Goal: Find specific page/section: Find specific page/section

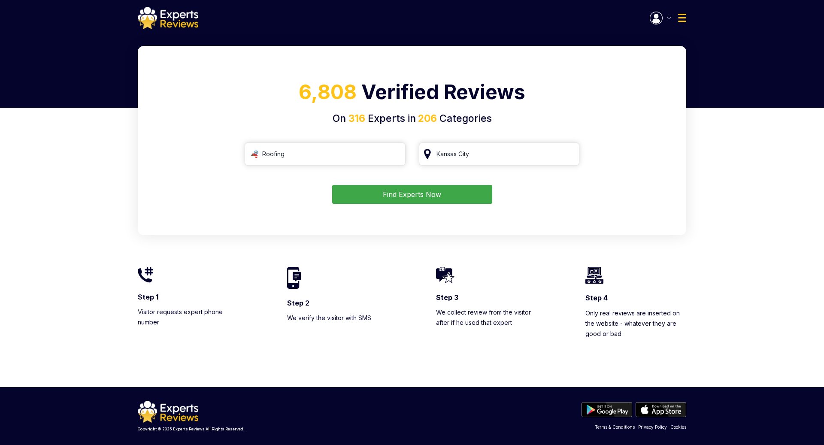
type input "Roofing"
click at [665, 17] on button "button" at bounding box center [660, 18] width 21 height 13
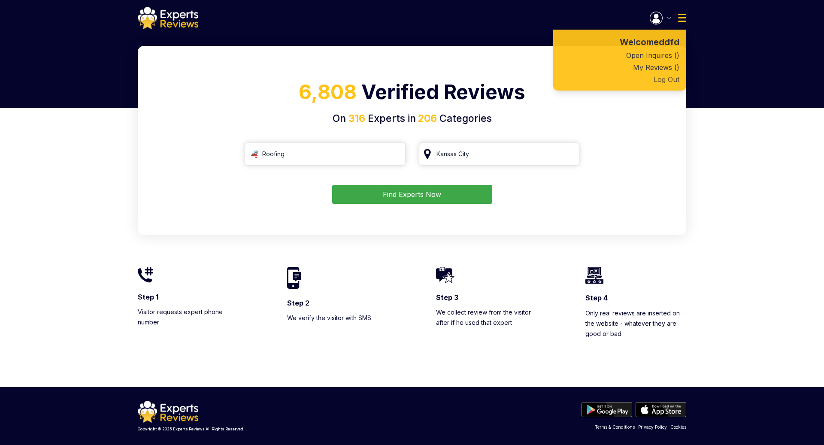
click at [665, 81] on button "Log Out" at bounding box center [619, 79] width 133 height 12
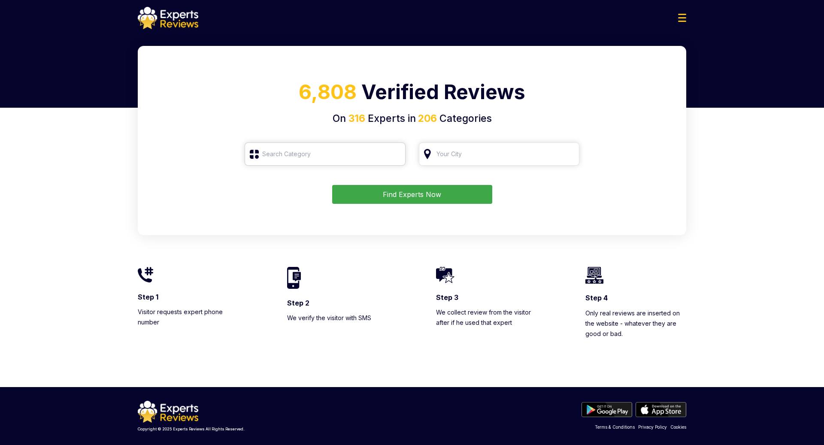
click at [362, 156] on input "search" at bounding box center [325, 153] width 161 height 23
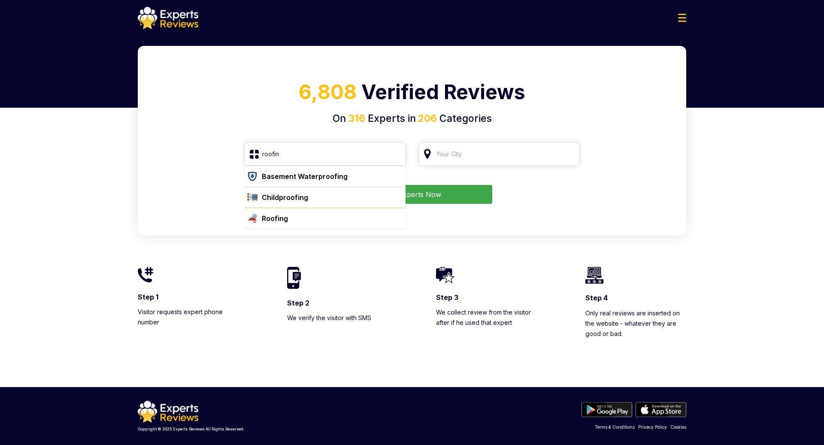
click at [321, 217] on div "Roofing" at bounding box center [330, 218] width 144 height 10
type input "Roofing"
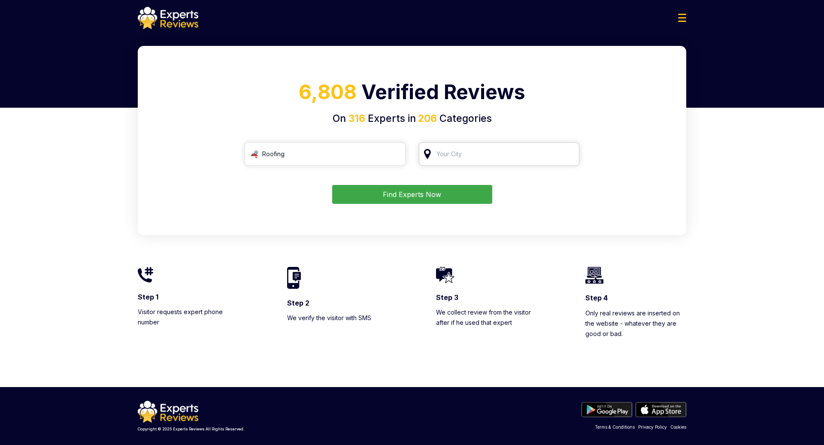
click at [479, 157] on input "search" at bounding box center [499, 153] width 161 height 23
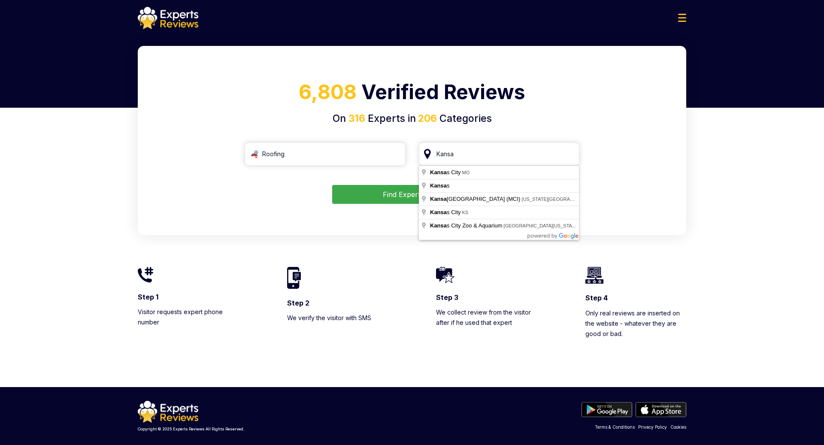
type input "[US_STATE][GEOGRAPHIC_DATA], [GEOGRAPHIC_DATA]"
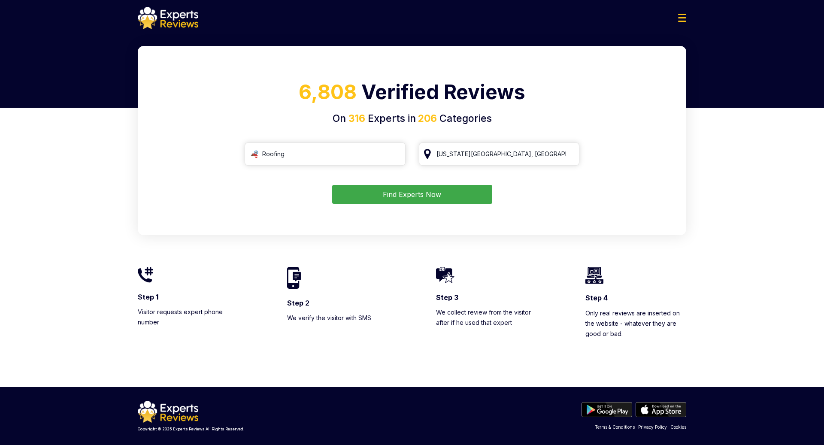
click at [409, 196] on button "Find Experts Now" at bounding box center [412, 194] width 160 height 19
